Goal: Check status: Check status

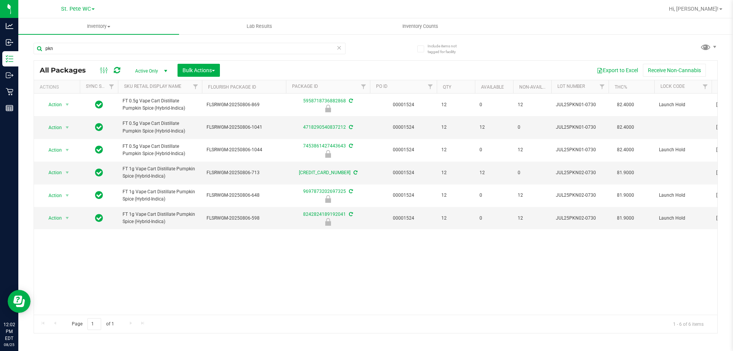
type input "pkn"
click at [238, 294] on div "Action Action Edit attributes Global inventory Locate package Package audit log…" at bounding box center [375, 204] width 683 height 221
click at [195, 289] on div "Action Action Edit attributes Global inventory Locate package Package audit log…" at bounding box center [375, 204] width 683 height 221
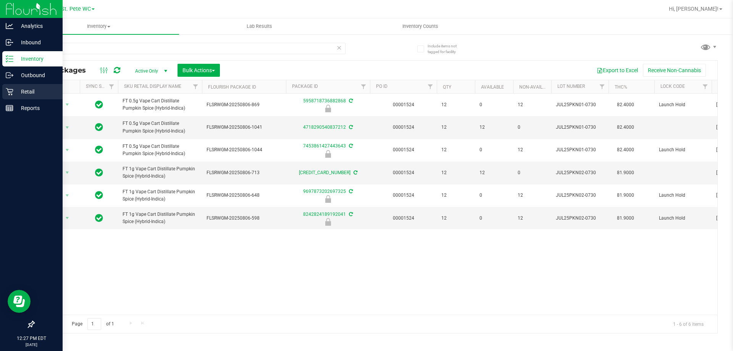
click at [18, 89] on p "Retail" at bounding box center [36, 91] width 46 height 9
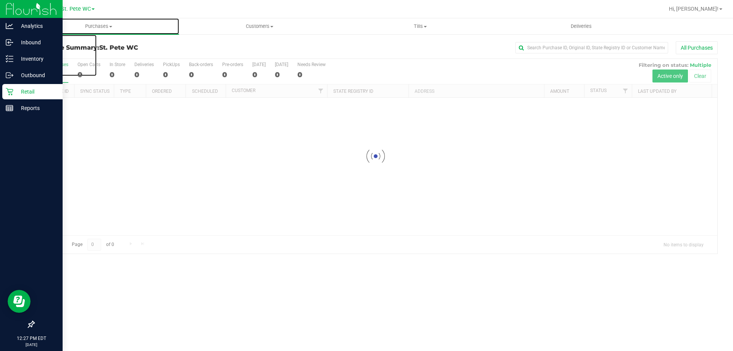
click at [97, 26] on span "Purchases" at bounding box center [98, 26] width 161 height 7
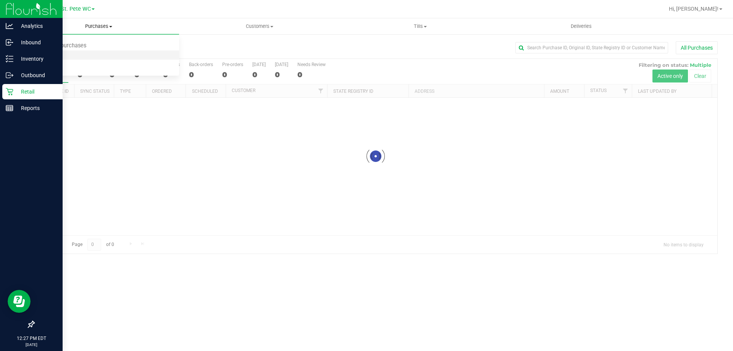
click at [95, 54] on li "Fulfillment" at bounding box center [98, 55] width 161 height 9
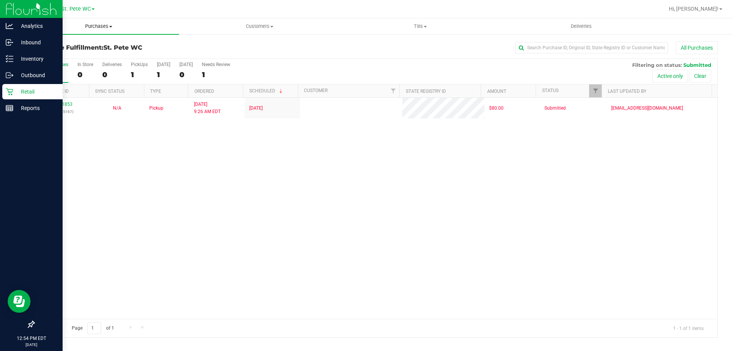
click at [94, 26] on span "Purchases" at bounding box center [98, 26] width 161 height 7
click at [86, 53] on li "Fulfillment" at bounding box center [98, 55] width 161 height 9
click at [306, 218] on div "11841853 (317095167) N/A Pickup [DATE] 9:26 AM EDT 8/25/2025 $80.00 Submitted […" at bounding box center [375, 208] width 683 height 221
click at [387, 157] on div "11841853 (317095167) N/A Pickup [DATE] 9:26 AM EDT 8/25/2025 $80.00 Submitted […" at bounding box center [375, 208] width 683 height 221
click at [292, 173] on div "11841853 (317095167) N/A Pickup [DATE] 9:26 AM EDT 8/25/2025 $80.00 Submitted […" at bounding box center [375, 208] width 683 height 221
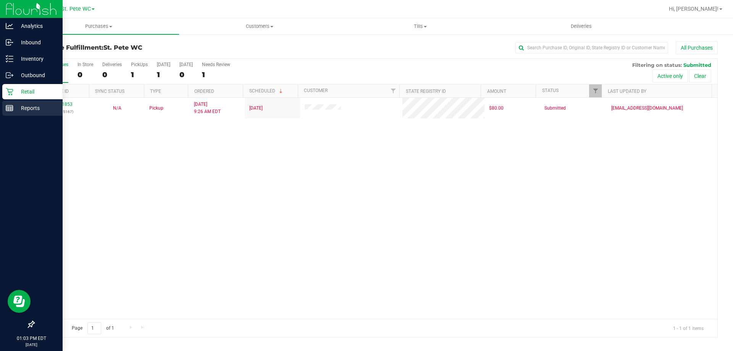
click at [38, 105] on p "Reports" at bounding box center [36, 107] width 46 height 9
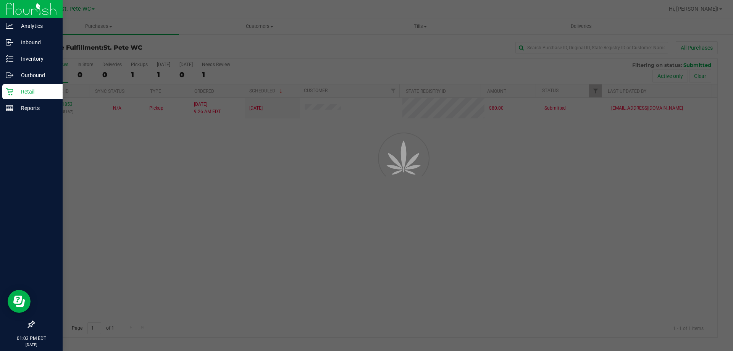
click at [33, 89] on p "Retail" at bounding box center [36, 91] width 46 height 9
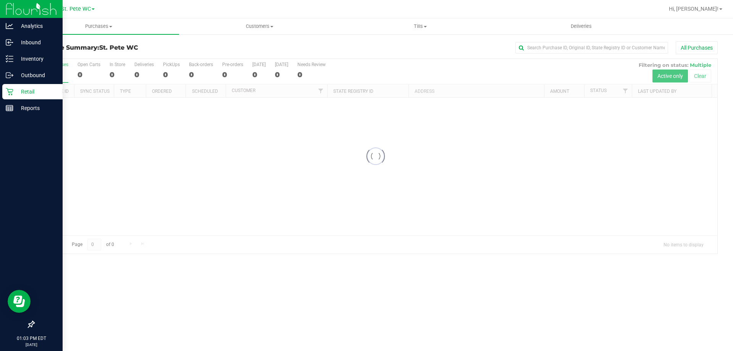
click at [33, 89] on p "Retail" at bounding box center [36, 91] width 46 height 9
click at [33, 90] on p "Retail" at bounding box center [36, 91] width 46 height 9
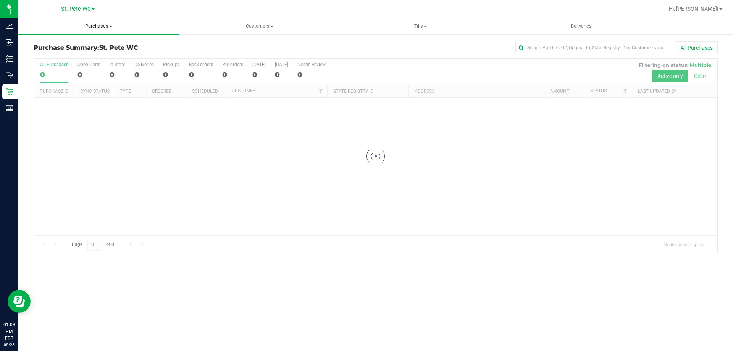
click at [102, 26] on span "Purchases" at bounding box center [98, 26] width 161 height 7
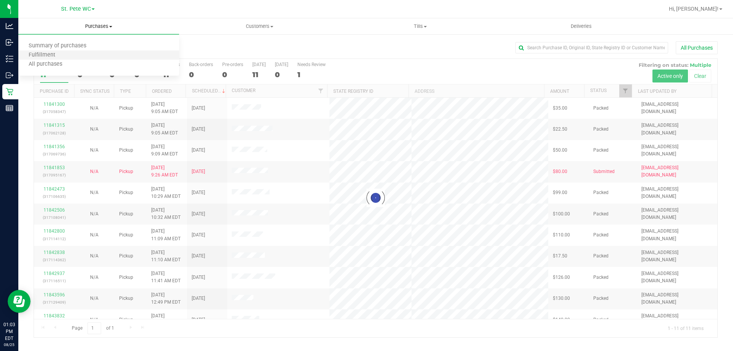
click at [83, 54] on li "Fulfillment" at bounding box center [98, 55] width 161 height 9
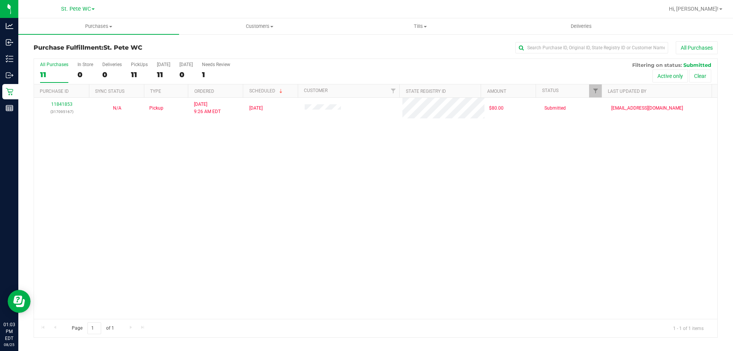
click at [207, 185] on div "11841853 (317095167) N/A Pickup [DATE] 9:26 AM EDT 8/25/2025 $80.00 Submitted […" at bounding box center [375, 208] width 683 height 221
